Goal: Download file/media: Obtain a digital file from the website

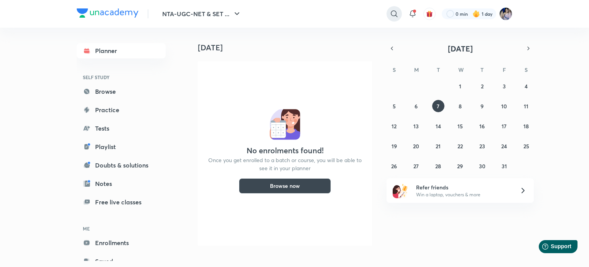
click at [391, 12] on icon at bounding box center [394, 13] width 9 height 9
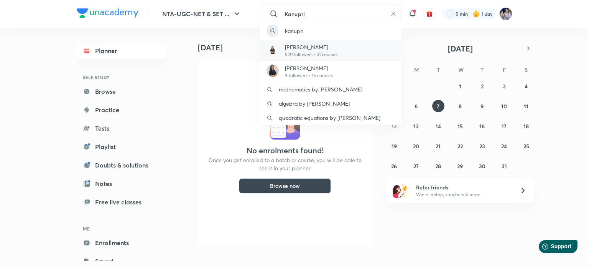
type input "Kanupri"
click at [305, 45] on p "[PERSON_NAME]" at bounding box center [311, 47] width 53 height 8
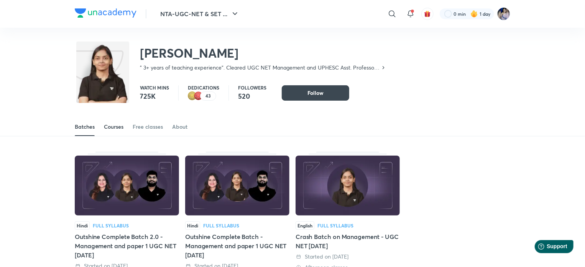
click at [116, 127] on div "Courses" at bounding box center [114, 127] width 20 height 8
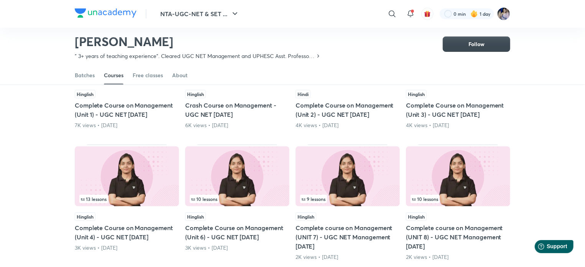
scroll to position [148, 0]
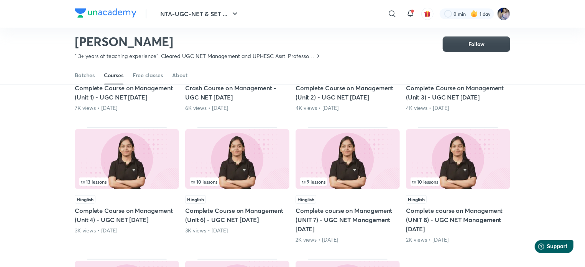
click at [151, 209] on h5 "Complete Course on Management (Unit 4) - UGC NET [DATE]" at bounding box center [127, 215] width 104 height 18
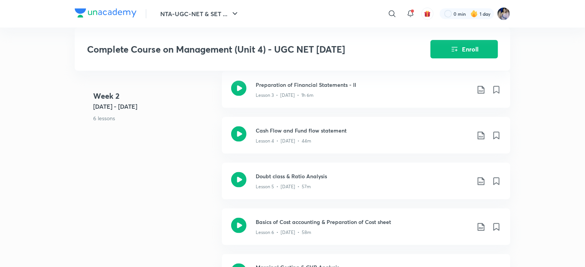
scroll to position [460, 0]
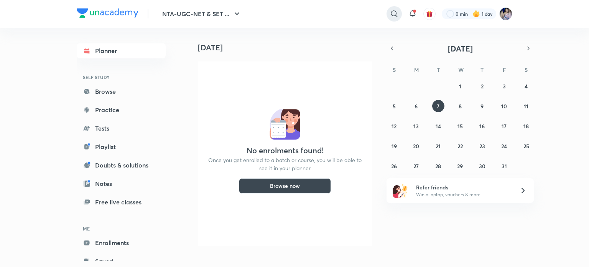
click at [394, 13] on icon at bounding box center [394, 13] width 9 height 9
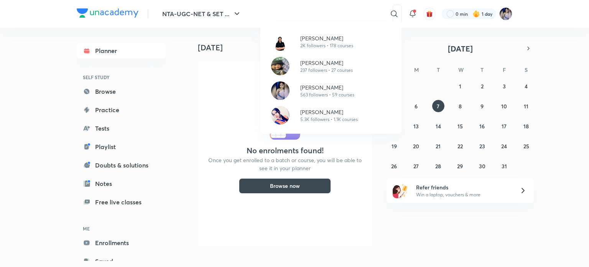
click at [309, 15] on div "[PERSON_NAME] 2K followers • 178 courses [PERSON_NAME] 237 followers • 27 cours…" at bounding box center [294, 133] width 589 height 267
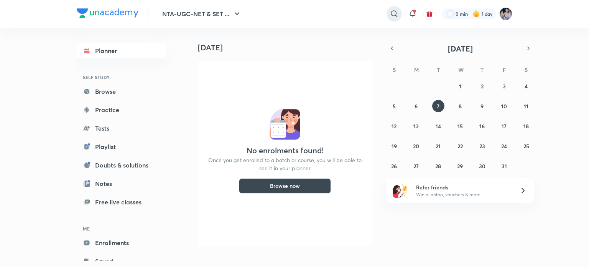
click at [393, 13] on icon at bounding box center [394, 13] width 9 height 9
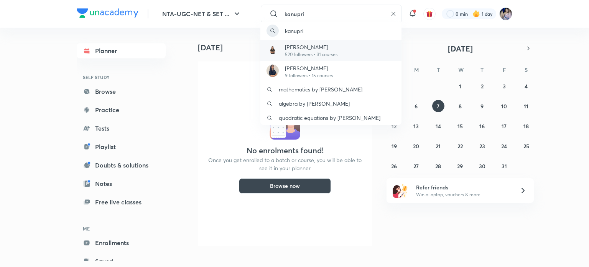
type input "kanupri"
click at [304, 52] on p "520 followers • 31 courses" at bounding box center [311, 54] width 53 height 7
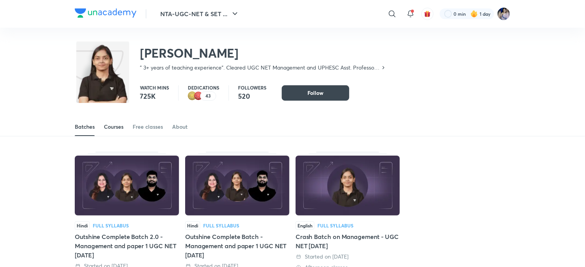
click at [117, 128] on div "Courses" at bounding box center [114, 127] width 20 height 8
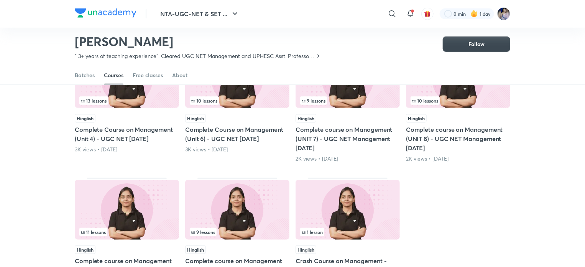
scroll to position [186, 0]
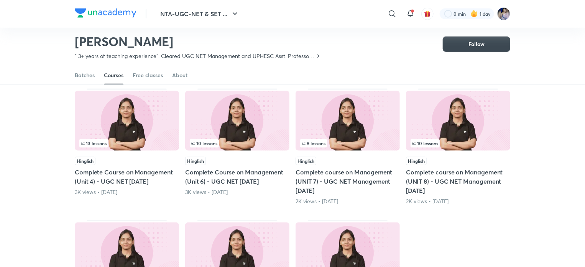
click at [140, 124] on img at bounding box center [127, 121] width 104 height 60
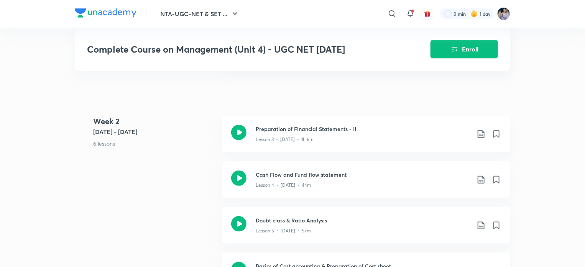
scroll to position [422, 0]
click at [480, 176] on icon at bounding box center [481, 178] width 9 height 9
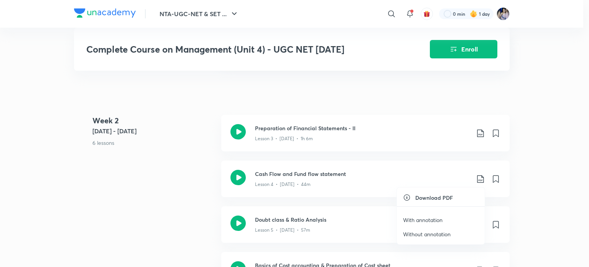
click at [422, 234] on p "Without annotation" at bounding box center [427, 234] width 48 height 8
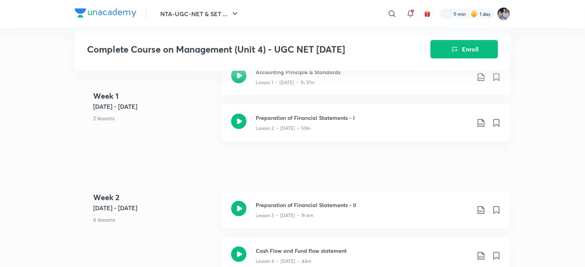
scroll to position [269, 0]
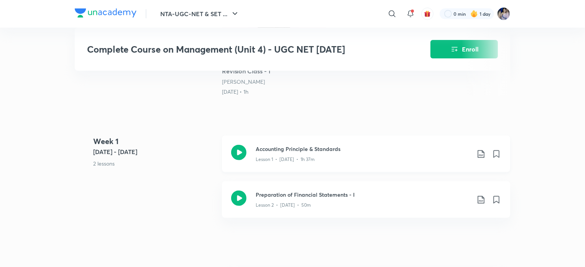
click at [479, 156] on icon at bounding box center [481, 153] width 9 height 9
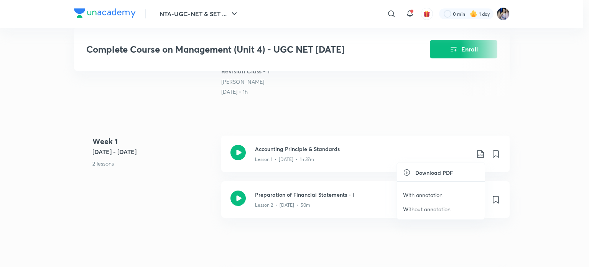
click at [422, 211] on p "Without annotation" at bounding box center [427, 209] width 48 height 8
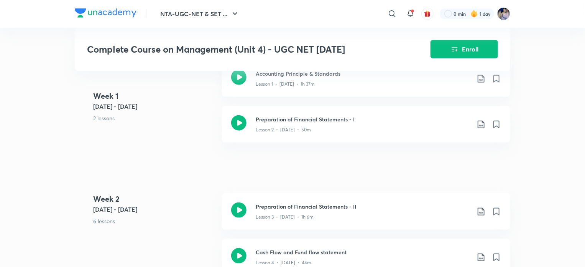
scroll to position [345, 0]
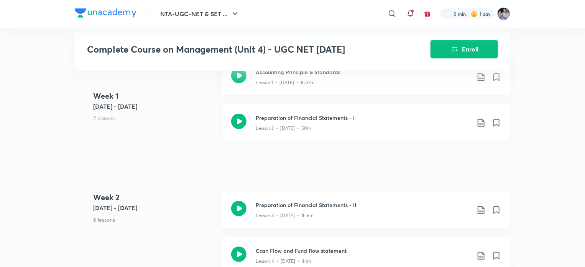
click at [483, 125] on icon at bounding box center [481, 122] width 9 height 9
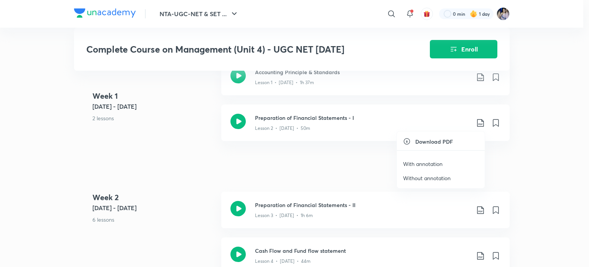
click at [425, 179] on p "Without annotation" at bounding box center [427, 178] width 48 height 8
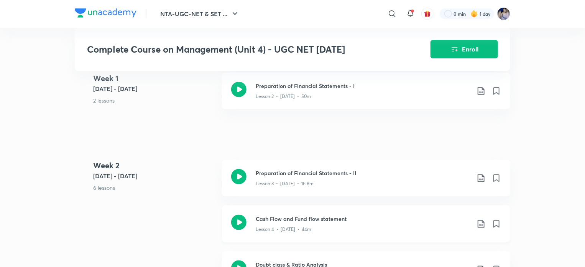
scroll to position [422, 0]
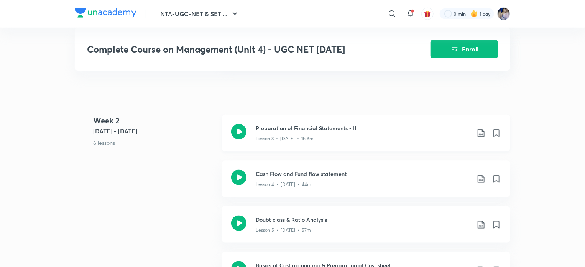
click at [481, 130] on icon at bounding box center [481, 133] width 9 height 9
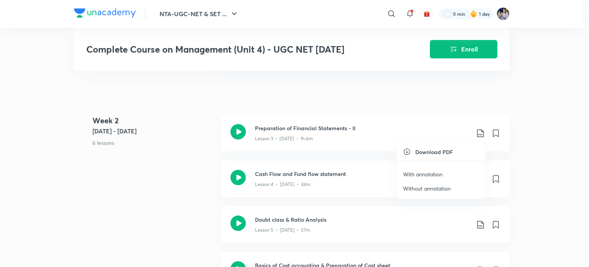
click at [418, 188] on p "Without annotation" at bounding box center [427, 188] width 48 height 8
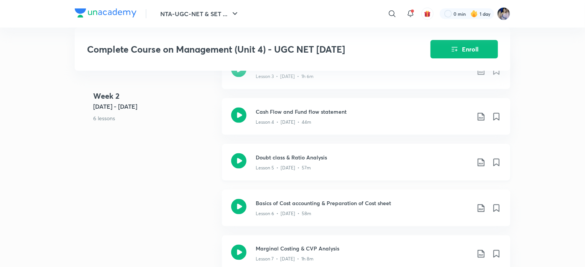
scroll to position [499, 0]
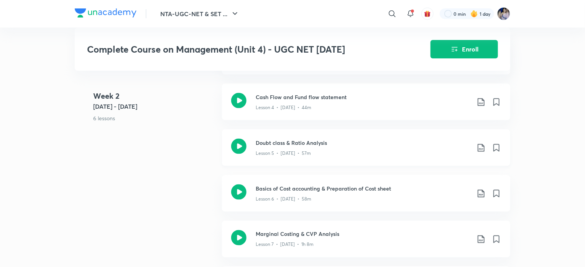
click at [482, 149] on icon at bounding box center [481, 147] width 9 height 9
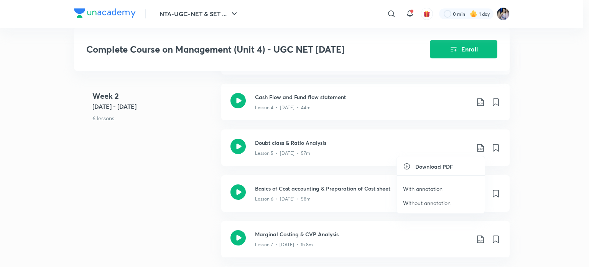
click at [423, 186] on p "With annotation" at bounding box center [423, 189] width 40 height 8
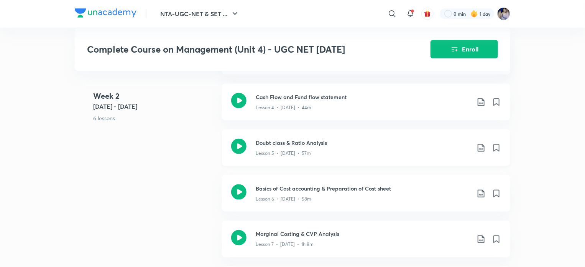
click at [482, 148] on icon at bounding box center [481, 147] width 9 height 9
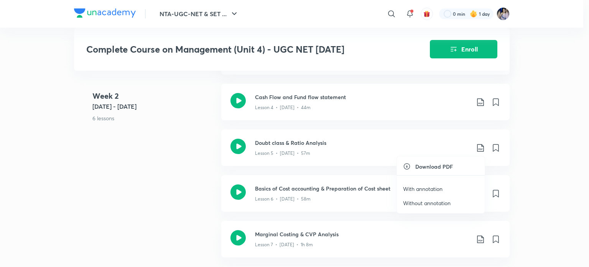
click at [443, 205] on p "Without annotation" at bounding box center [427, 203] width 48 height 8
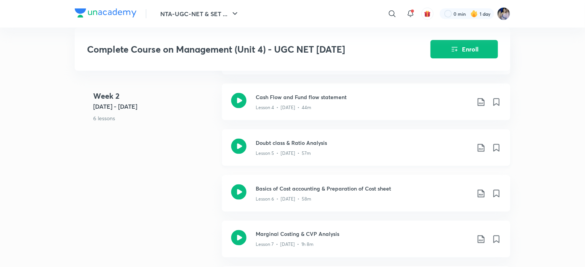
click at [482, 147] on icon at bounding box center [481, 147] width 9 height 9
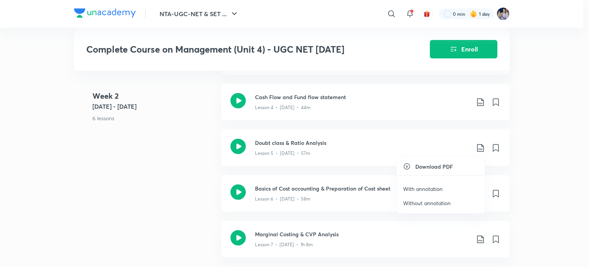
click at [566, 115] on div at bounding box center [294, 133] width 589 height 267
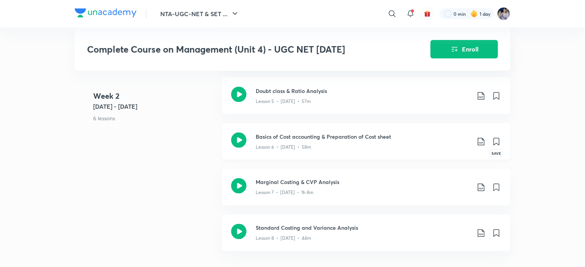
scroll to position [575, 0]
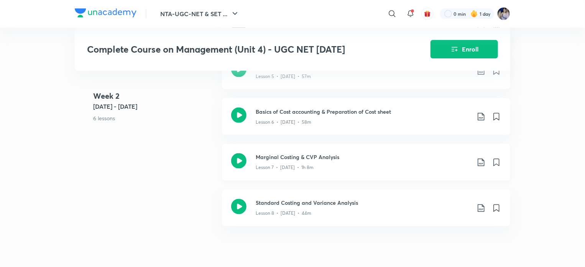
click at [480, 162] on icon at bounding box center [481, 162] width 7 height 8
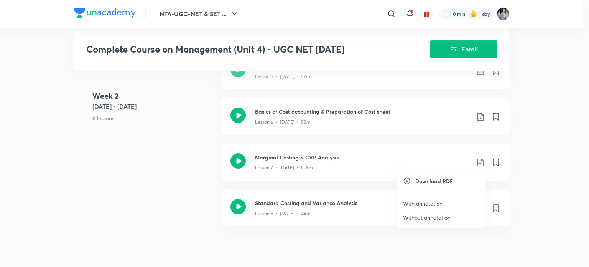
click at [417, 218] on p "Without annotation" at bounding box center [427, 217] width 48 height 8
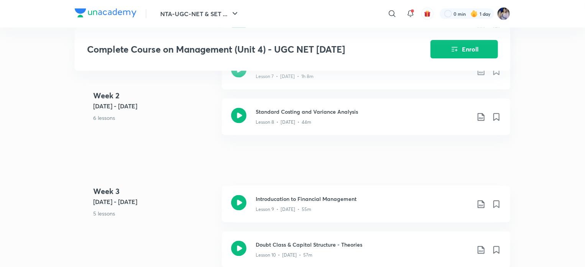
scroll to position [691, 0]
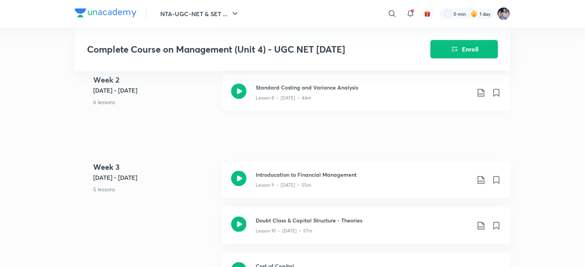
click at [480, 92] on icon at bounding box center [481, 92] width 9 height 9
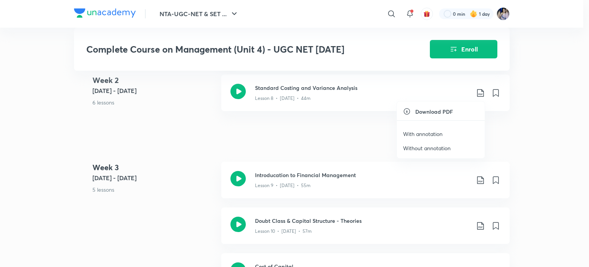
click at [422, 147] on p "Without annotation" at bounding box center [427, 148] width 48 height 8
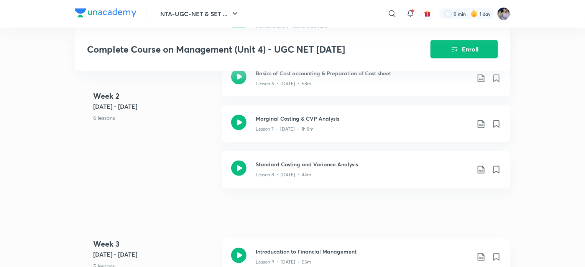
scroll to position [729, 0]
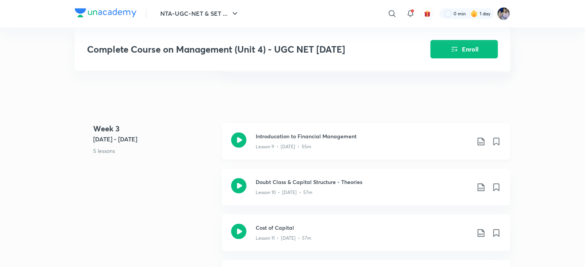
click at [479, 142] on icon at bounding box center [481, 141] width 9 height 9
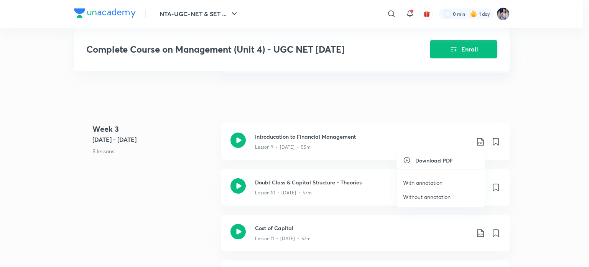
click at [419, 193] on p "Without annotation" at bounding box center [427, 197] width 48 height 8
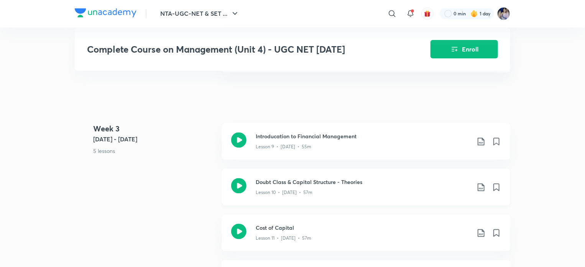
click at [480, 186] on icon at bounding box center [481, 187] width 9 height 9
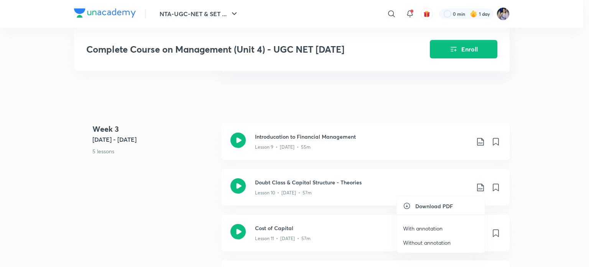
click at [415, 244] on p "Without annotation" at bounding box center [427, 242] width 48 height 8
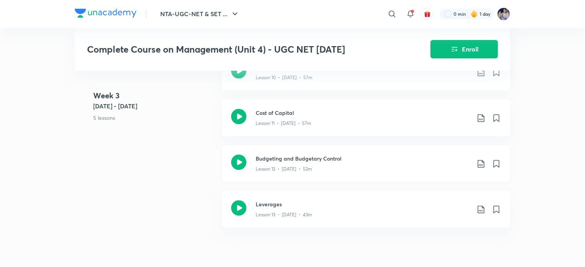
scroll to position [806, 0]
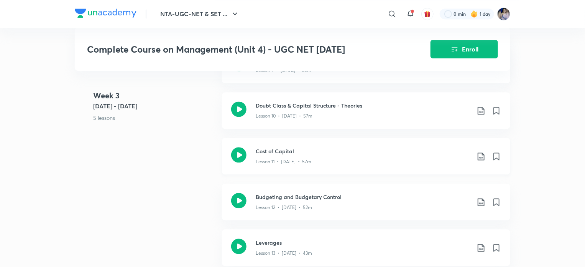
click at [480, 158] on icon at bounding box center [481, 156] width 9 height 9
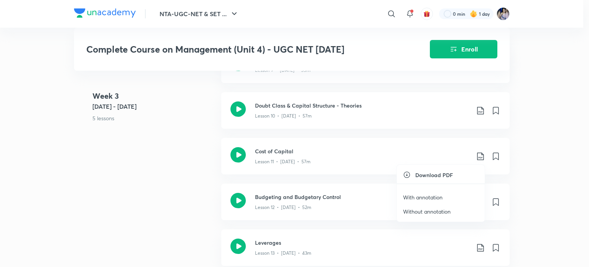
click at [419, 211] on p "Without annotation" at bounding box center [427, 211] width 48 height 8
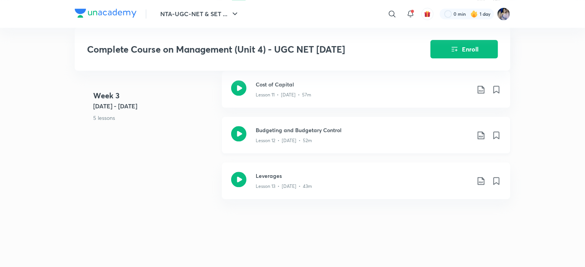
scroll to position [882, 0]
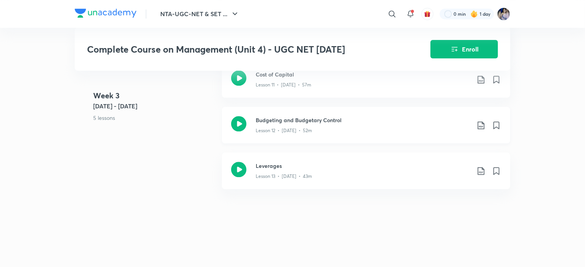
click at [480, 122] on icon at bounding box center [481, 124] width 9 height 9
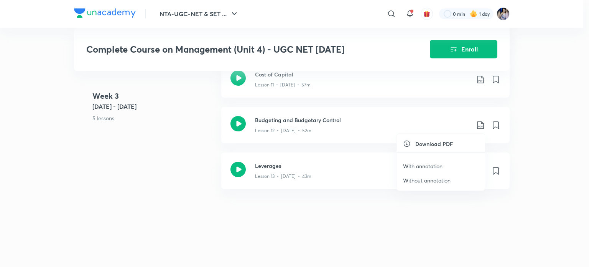
click at [429, 163] on p "With annotation" at bounding box center [423, 166] width 40 height 8
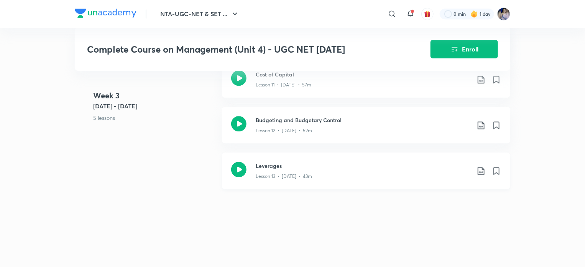
click at [480, 170] on icon at bounding box center [481, 170] width 9 height 9
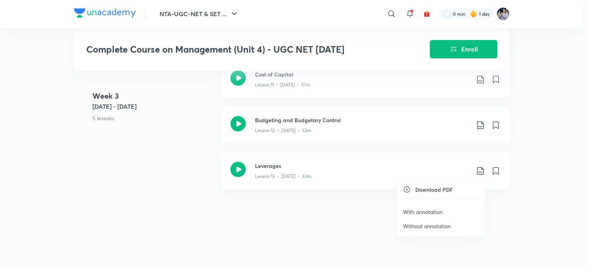
click at [416, 226] on p "Without annotation" at bounding box center [427, 226] width 48 height 8
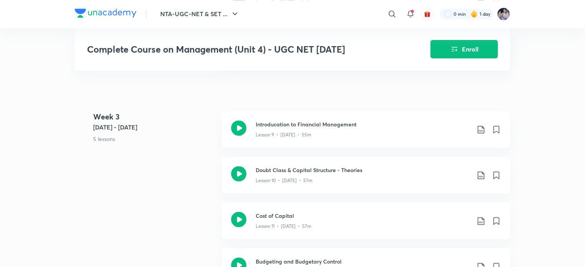
scroll to position [691, 0]
